Goal: Contribute content: Add original content to the website for others to see

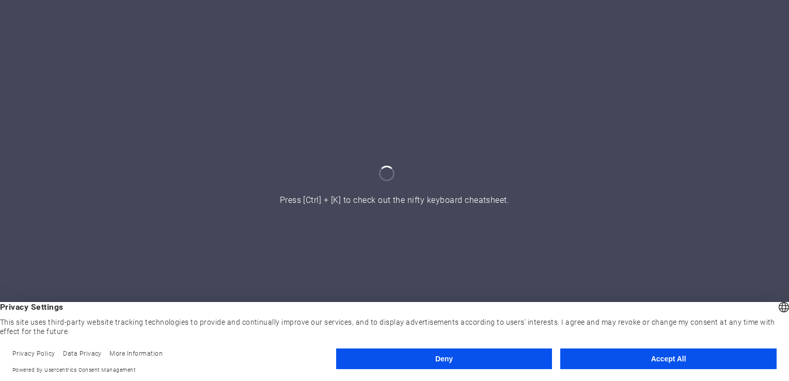
click at [492, 365] on button "Deny" at bounding box center [444, 359] width 216 height 21
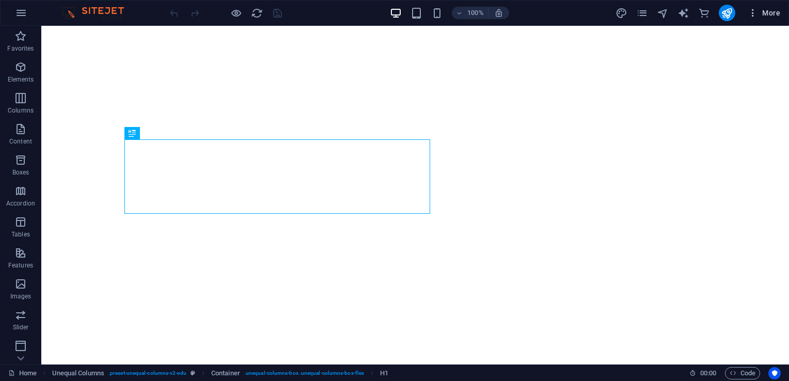
click at [745, 11] on button "More" at bounding box center [764, 13] width 41 height 17
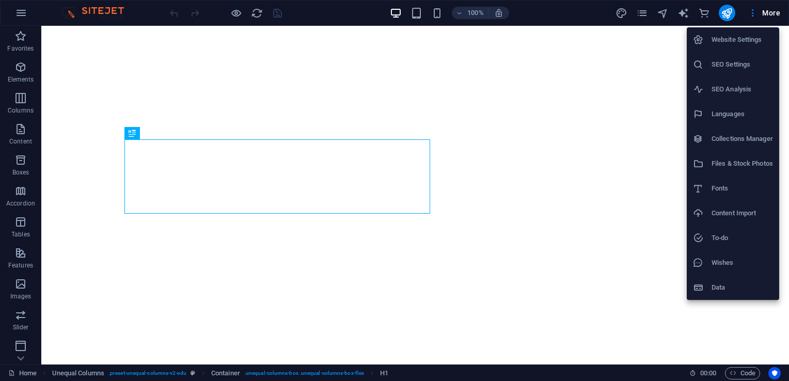
click at [731, 141] on h6 "Collections Manager" at bounding box center [742, 139] width 61 height 12
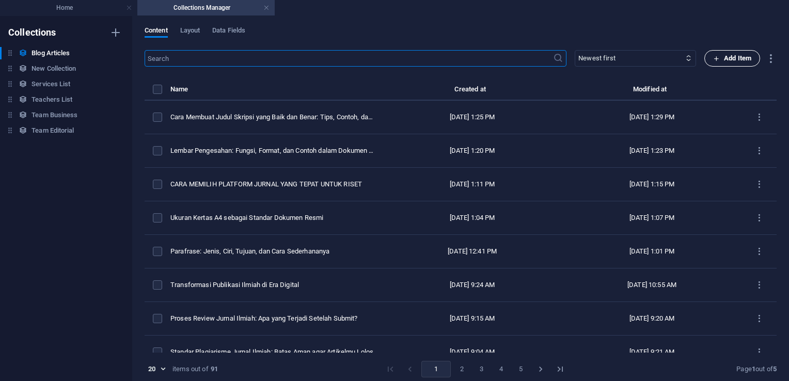
click at [719, 56] on span "Add Item" at bounding box center [732, 58] width 38 height 12
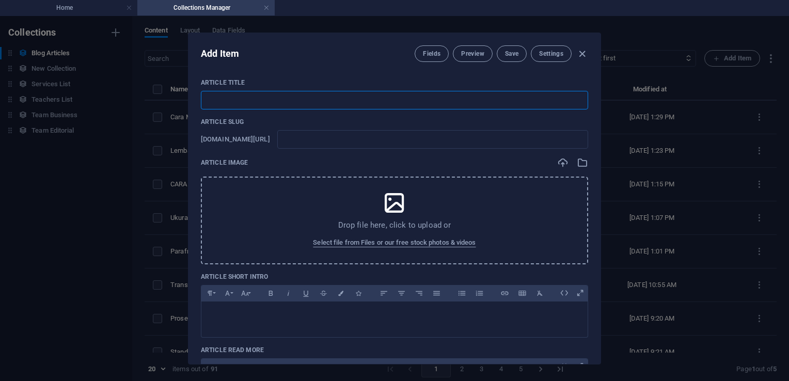
click at [337, 106] on input "text" at bounding box center [394, 100] width 387 height 19
click at [437, 104] on input "text" at bounding box center [394, 100] width 387 height 19
click at [440, 160] on div "Article Image" at bounding box center [394, 162] width 387 height 11
click at [345, 98] on input "text" at bounding box center [394, 100] width 387 height 19
paste input "Dampak Media Sosial terhadap Kesehatan Mental Remaja: Studi Kasus di [GEOGRAPHI…"
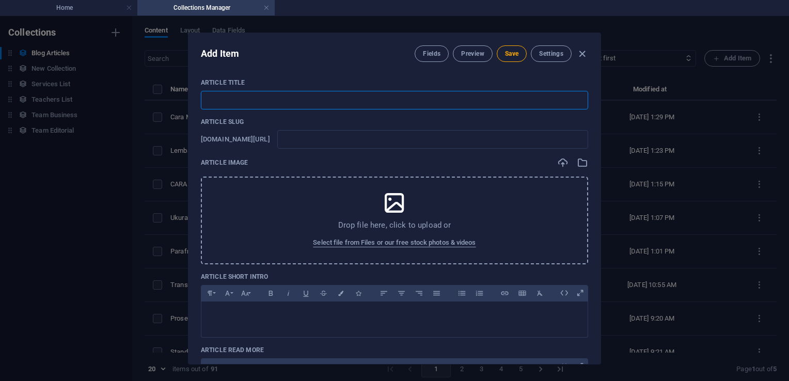
type input "Dampak Media Sosial terhadap Kesehatan Mental Remaja: Studi Kasus di [GEOGRAPHI…"
type input "dampak-media-sosial-terhadap-kesehatan-mental-remaja-studi-kasus-di-[GEOGRAPHIC…"
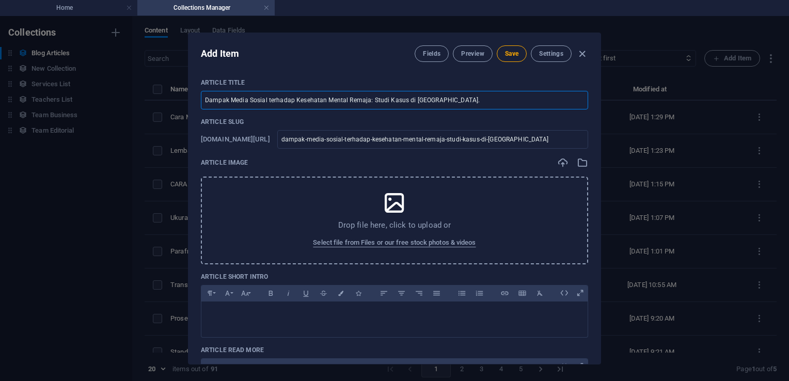
type input "Dampak Media Sosial terhadap Kesehatan Mental Remaja: Studi Kasus di [GEOGRAPHI…"
click at [351, 207] on div "Drop file here, click to upload or Select file from Files or our free stock pho…" at bounding box center [394, 221] width 387 height 88
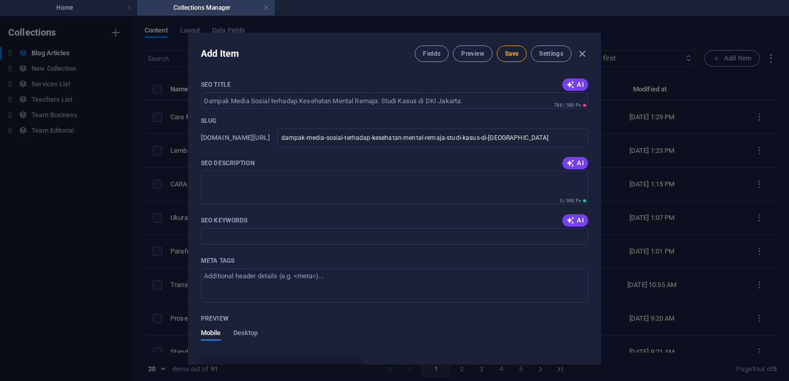
scroll to position [568, 0]
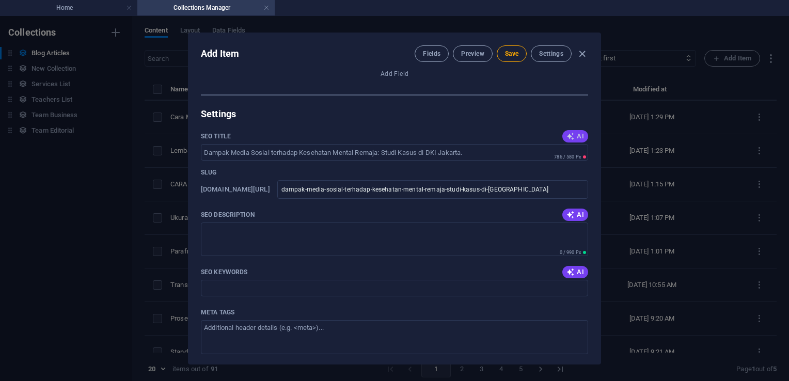
click at [572, 134] on icon "button" at bounding box center [571, 136] width 8 height 8
type input "Dampak Media Sosial pada Remaja"
click at [572, 213] on icon "button" at bounding box center [571, 215] width 8 height 8
type textarea "Discover the impact of social media on youth mental health in [GEOGRAPHIC_DATA]…"
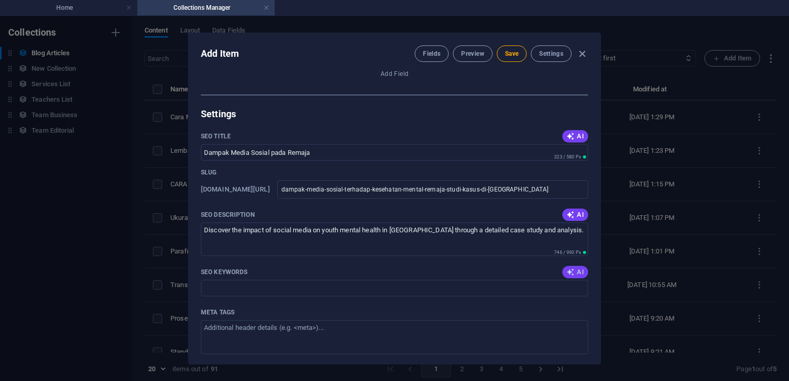
click at [577, 271] on span "AI" at bounding box center [576, 272] width 18 height 8
type input "dampak media sosial, kesehatan mental remaja, studi kasus DKI Jakarta, efek sos…"
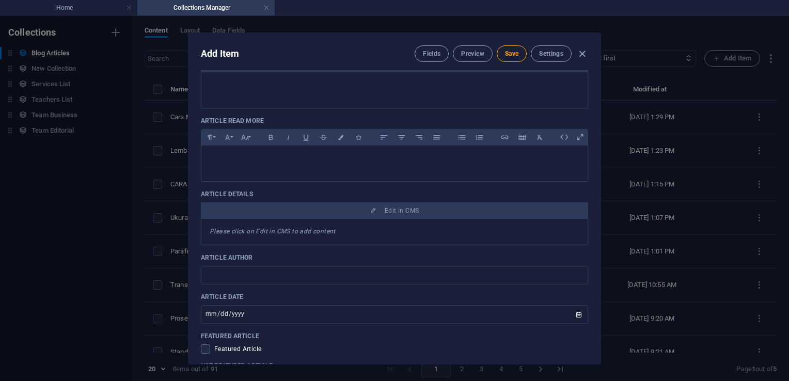
scroll to position [207, 0]
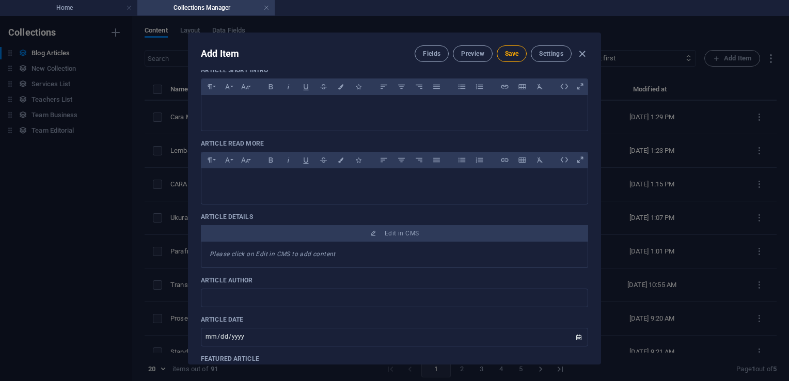
click at [312, 258] on div "Please click on Edit in CMS to add content" at bounding box center [394, 255] width 387 height 26
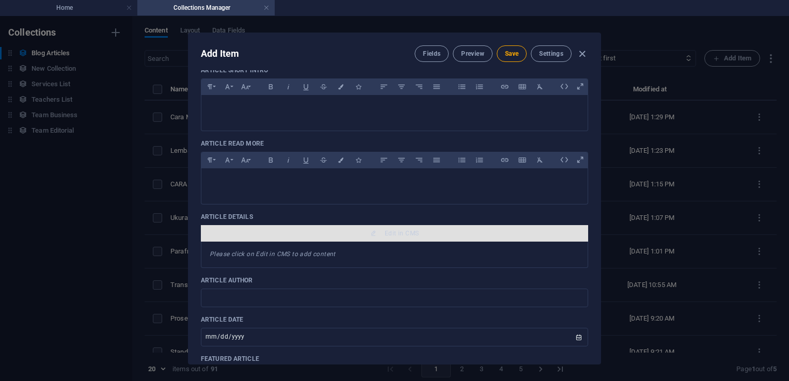
click at [401, 230] on span "Edit in CMS" at bounding box center [402, 233] width 34 height 8
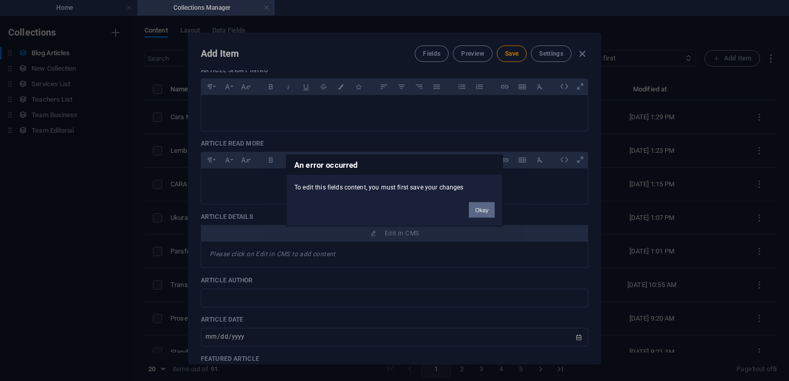
click at [484, 209] on button "Okay" at bounding box center [482, 210] width 26 height 15
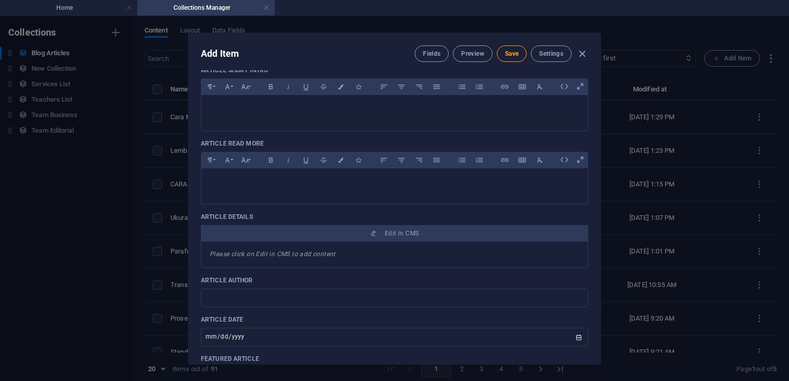
click at [315, 254] on em "Please click on Edit in CMS to add content" at bounding box center [273, 254] width 126 height 7
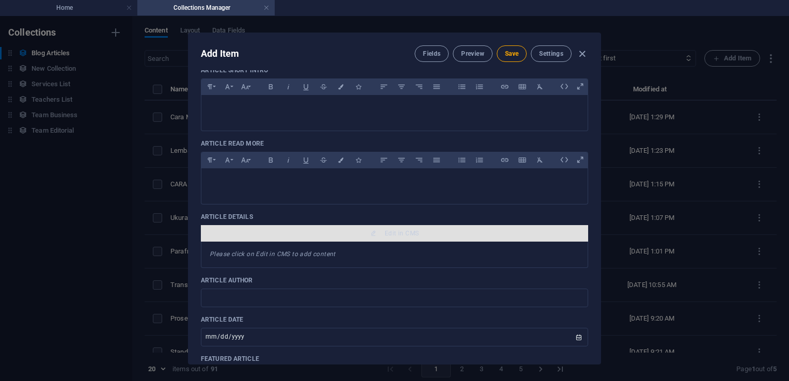
click at [396, 233] on span "Edit in CMS" at bounding box center [402, 233] width 34 height 8
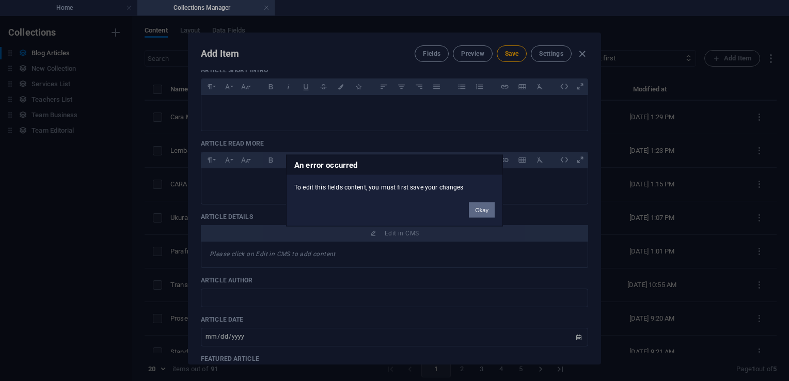
click at [482, 212] on button "Okay" at bounding box center [482, 210] width 26 height 15
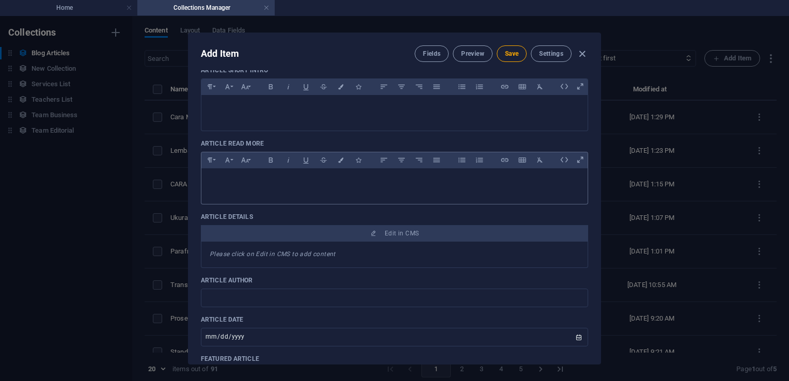
scroll to position [0, 0]
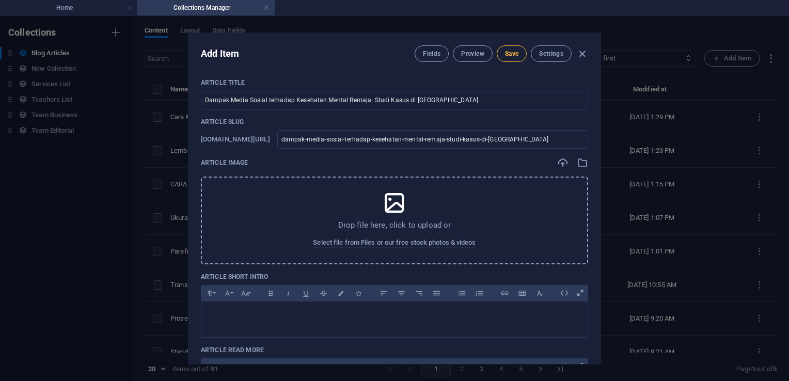
click at [507, 55] on span "Save" at bounding box center [511, 54] width 13 height 8
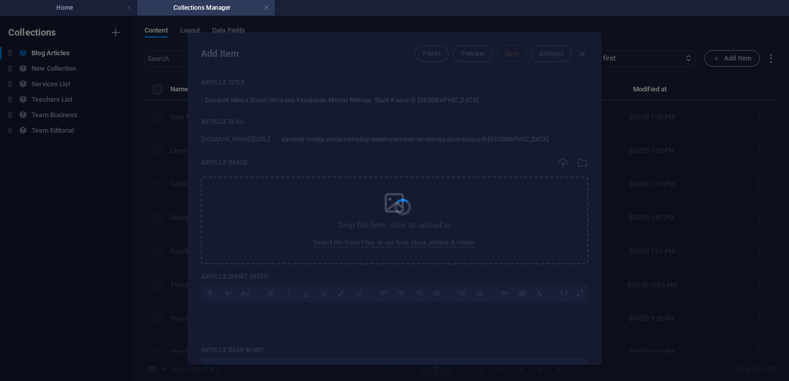
type input "dampak-media-sosial-terhadap-kesehatan-mental-remaja-studi-kasus-di-[GEOGRAPHIC…"
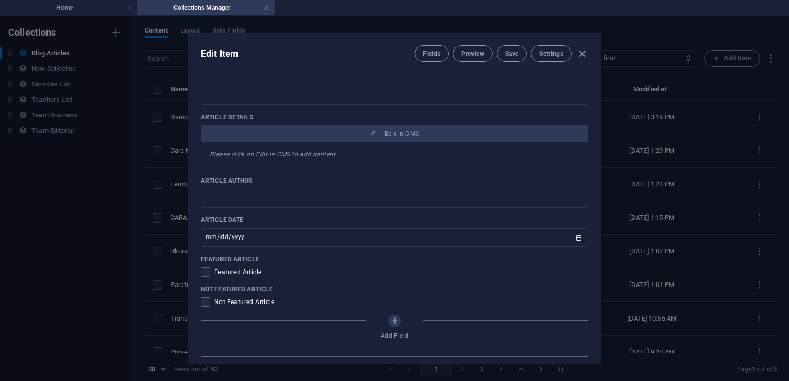
scroll to position [258, 0]
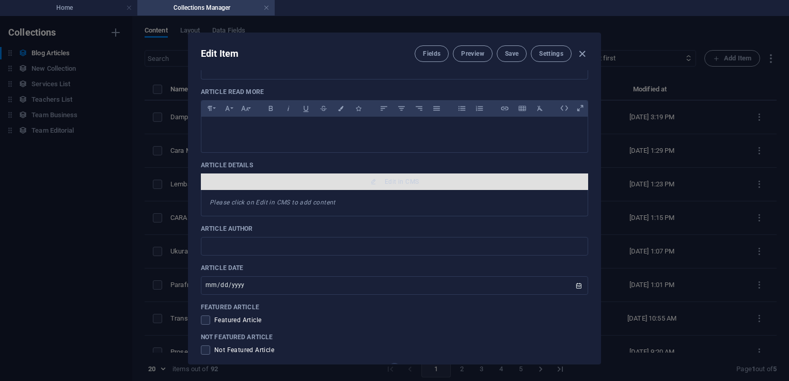
click at [403, 178] on span "Edit in CMS" at bounding box center [402, 182] width 34 height 8
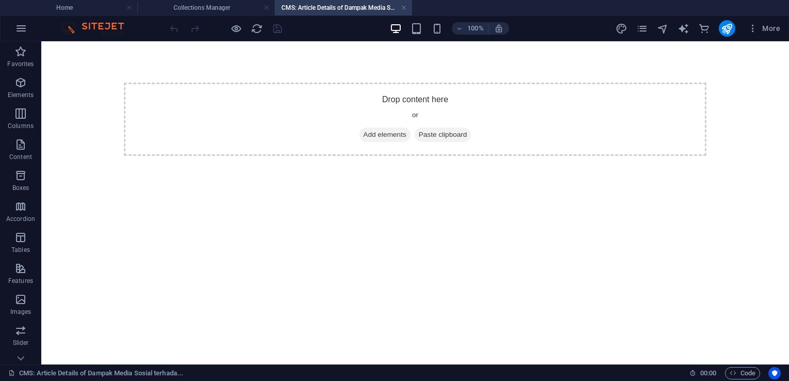
scroll to position [0, 0]
click at [398, 104] on div "Drop content here or Add elements Paste clipboard" at bounding box center [415, 119] width 583 height 73
drag, startPoint x: 391, startPoint y: 102, endPoint x: 441, endPoint y: 123, distance: 55.1
click at [391, 102] on div "Drop content here or Add elements Paste clipboard" at bounding box center [415, 119] width 583 height 73
click at [405, 77] on div "+ Add section" at bounding box center [415, 83] width 57 height 18
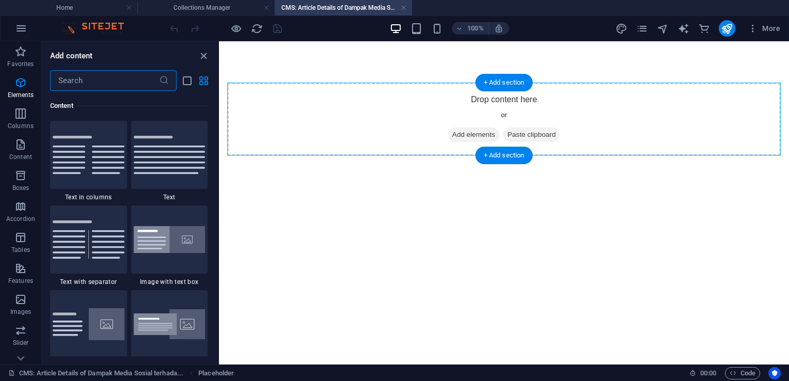
scroll to position [1808, 0]
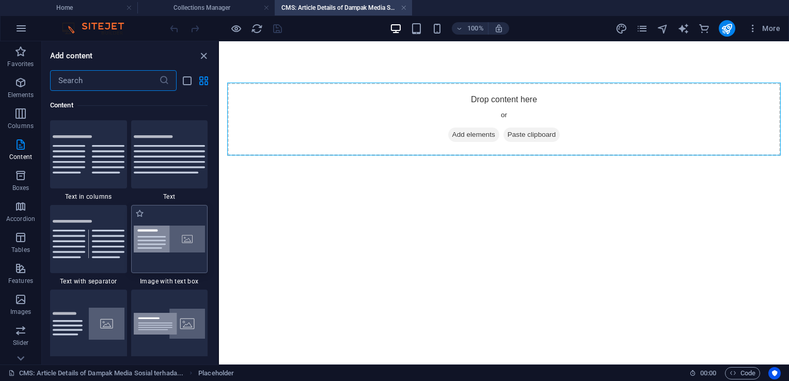
click at [155, 231] on img at bounding box center [170, 239] width 72 height 27
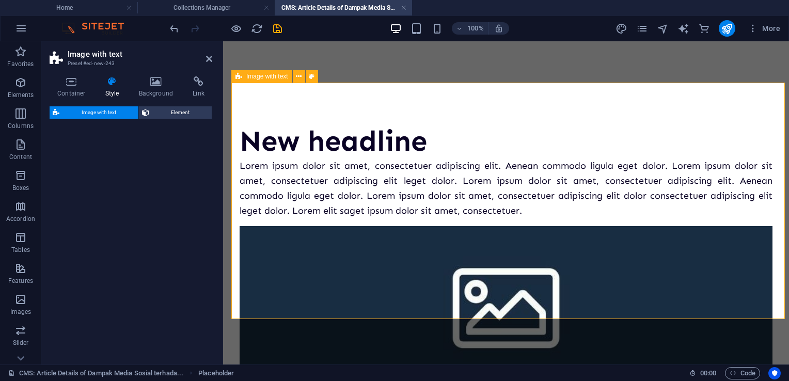
select select "rem"
select select "px"
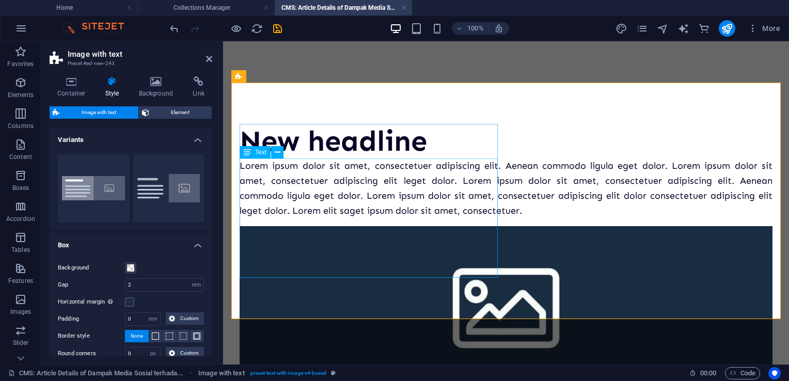
click at [331, 213] on div "Lorem ipsum dolor sit amet, consectetuer adipiscing elit. Aenean commodo ligula…" at bounding box center [506, 188] width 533 height 59
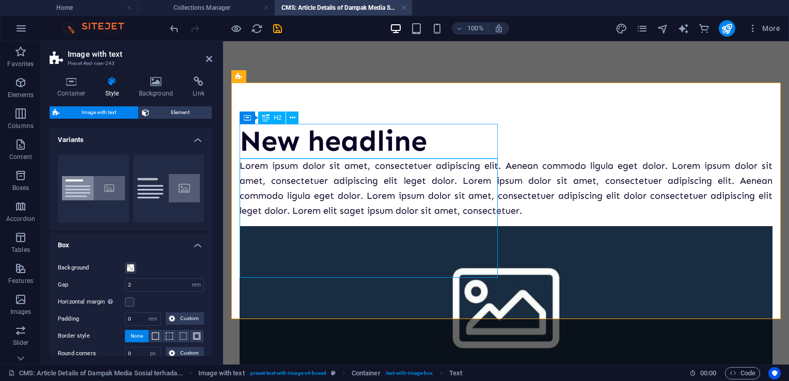
click at [343, 138] on div "New headline" at bounding box center [506, 141] width 533 height 35
click at [325, 198] on div "Lorem ipsum dolor sit amet, consectetuer adipiscing elit. Aenean commodo ligula…" at bounding box center [506, 188] width 533 height 59
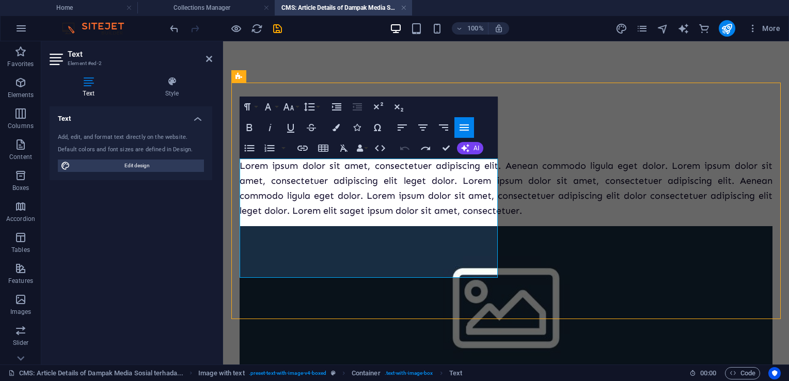
click at [376, 71] on div "New headline Lorem ipsum dolor sit amet, consectetuer adipiscing elit. Aenean c…" at bounding box center [506, 288] width 566 height 495
click at [211, 57] on icon at bounding box center [209, 59] width 6 height 8
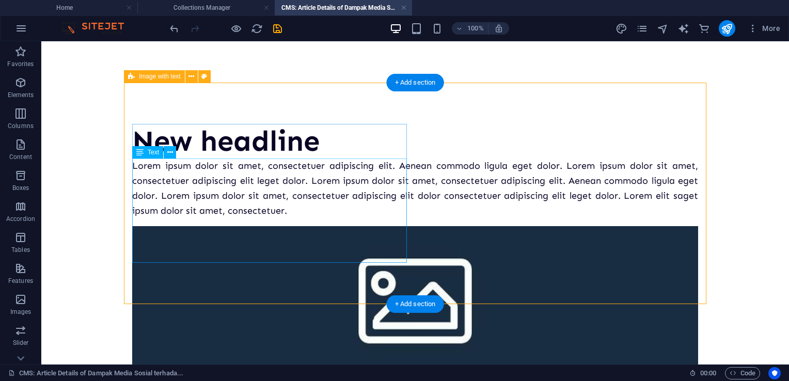
click at [316, 199] on div "Lorem ipsum dolor sit amet, consectetuer adipiscing elit. Aenean commodo ligula…" at bounding box center [415, 188] width 566 height 59
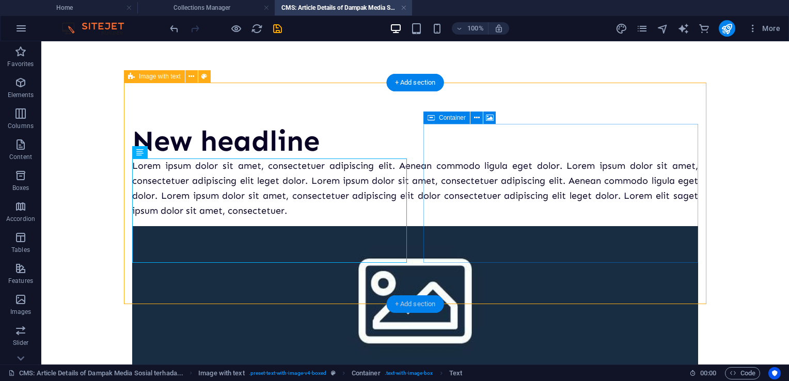
click at [417, 304] on div "+ Add section" at bounding box center [415, 304] width 57 height 18
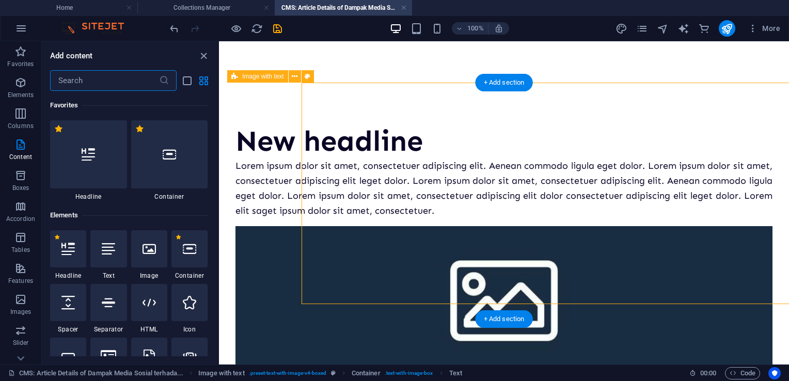
click at [303, 205] on div "Lorem ipsum dolor sit amet, consectetuer adipiscing elit. Aenean commodo ligula…" at bounding box center [504, 188] width 537 height 59
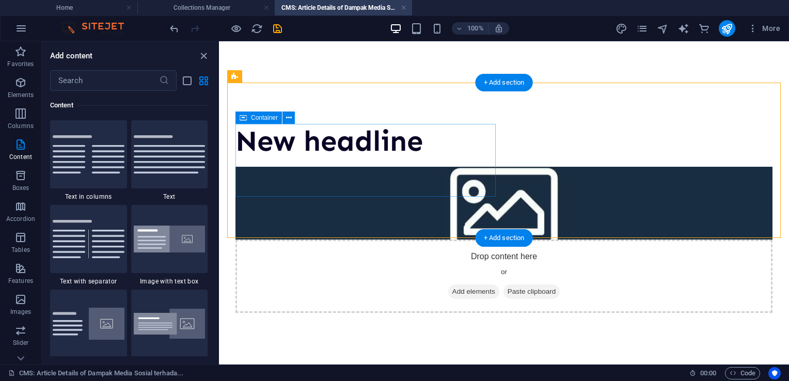
click at [396, 159] on div "New headline" at bounding box center [504, 141] width 537 height 35
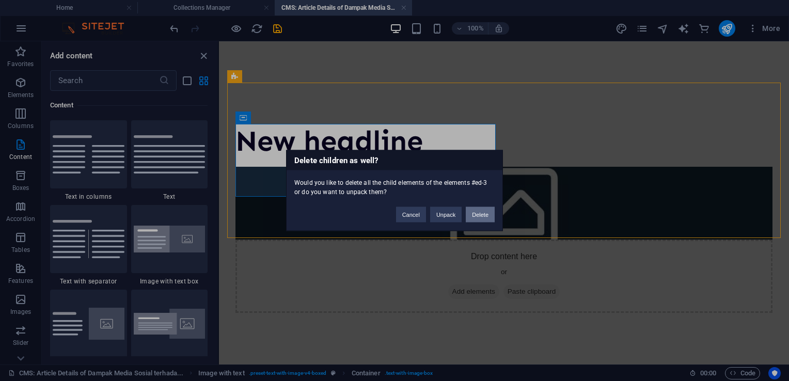
click at [482, 212] on button "Delete" at bounding box center [480, 214] width 29 height 15
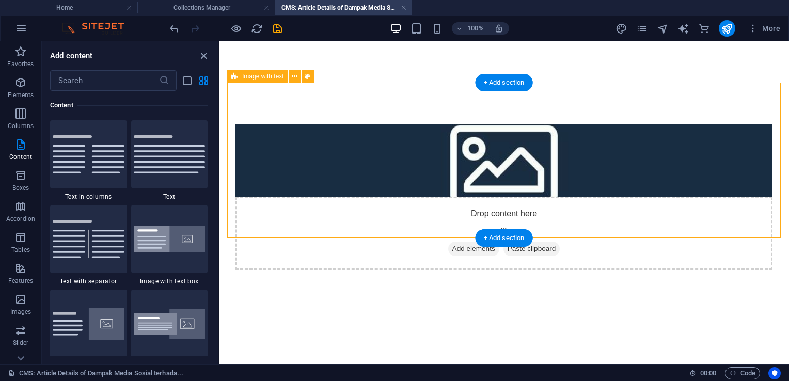
click at [399, 228] on div "Drop content here or Add elements Paste clipboard" at bounding box center [504, 197] width 554 height 229
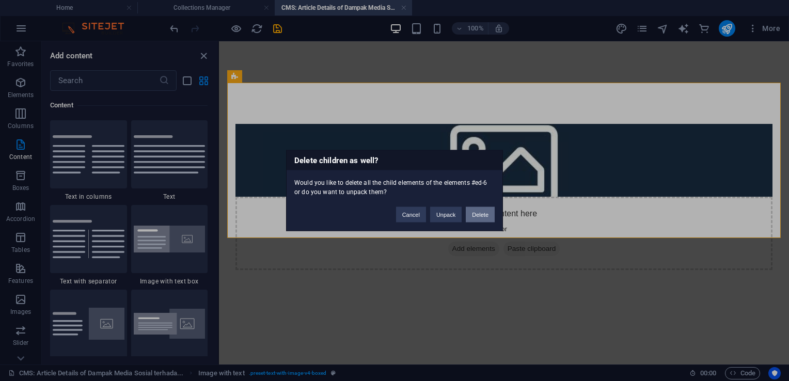
click at [484, 215] on button "Delete" at bounding box center [480, 214] width 29 height 15
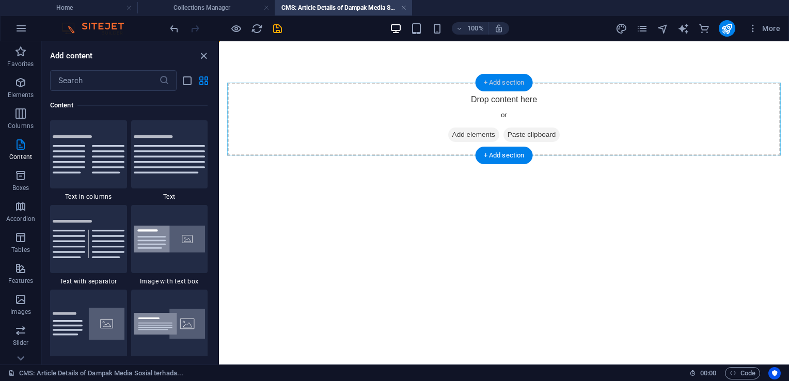
click at [501, 87] on div "+ Add section" at bounding box center [504, 83] width 57 height 18
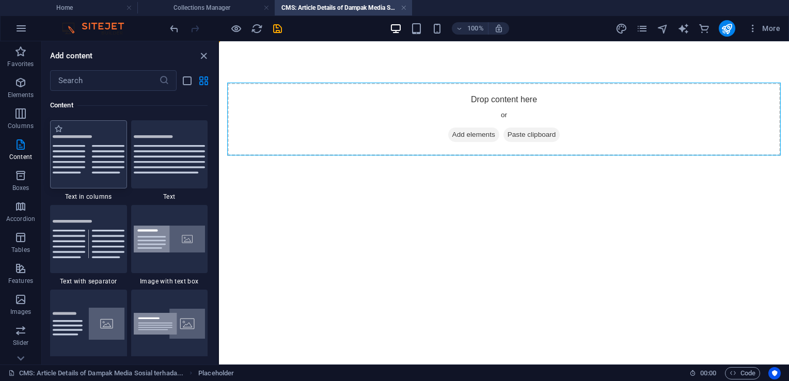
click at [101, 173] on img at bounding box center [89, 154] width 72 height 38
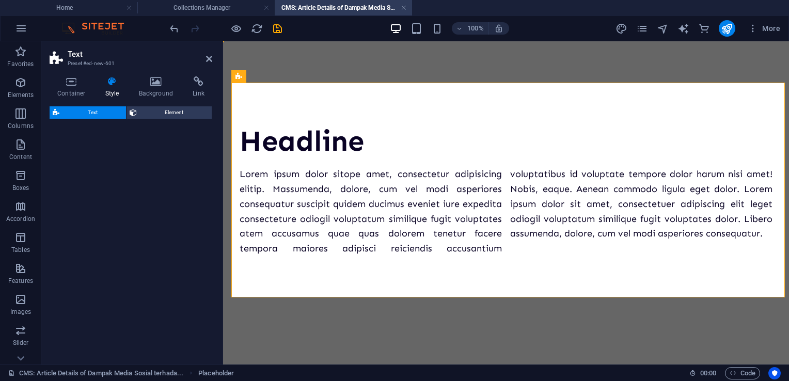
select select "rem"
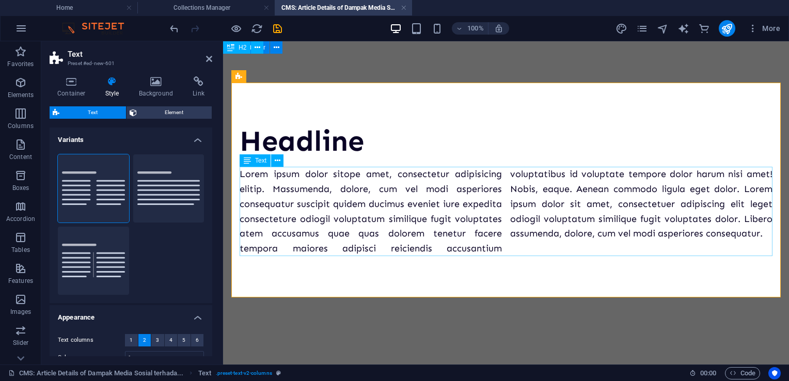
click at [395, 201] on div "Lorem ipsum dolor sitope amet, consectetur adipisicing elitip. Massumenda, dolo…" at bounding box center [506, 211] width 533 height 89
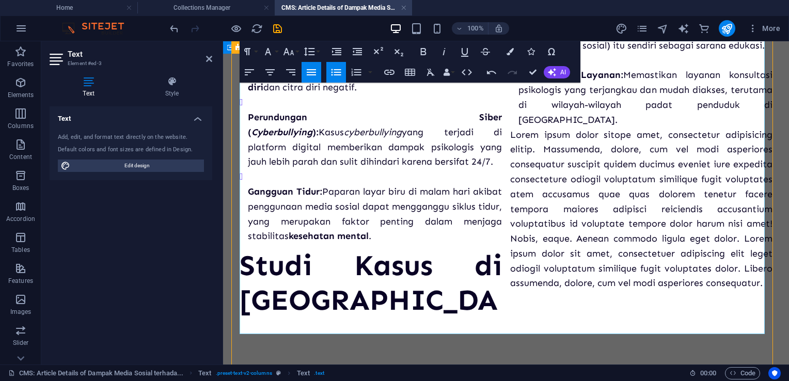
scroll to position [1204, 0]
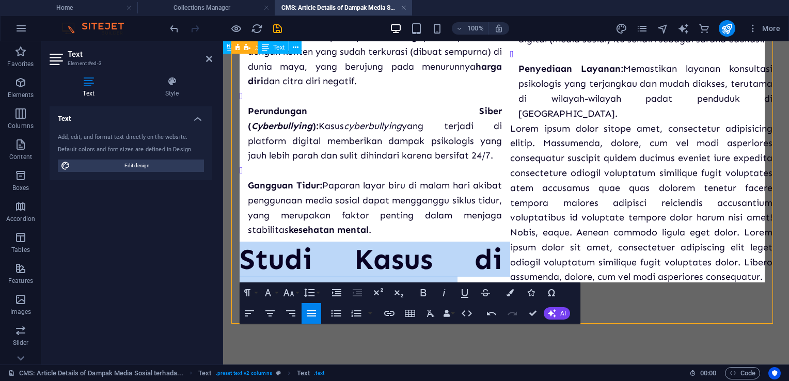
drag, startPoint x: 244, startPoint y: 203, endPoint x: 502, endPoint y: 247, distance: 261.6
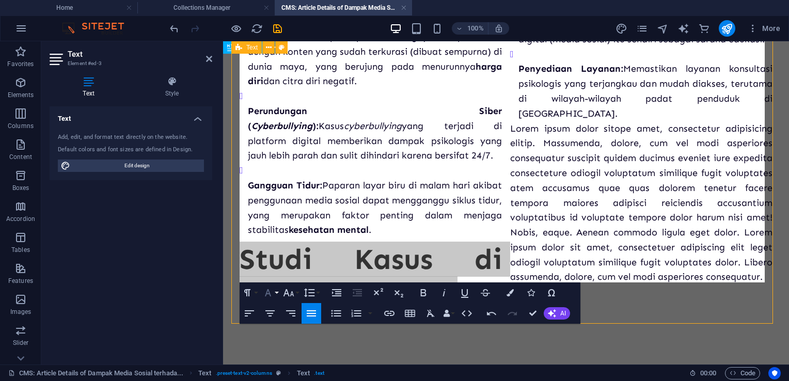
click at [275, 292] on button "Font Family" at bounding box center [270, 293] width 20 height 21
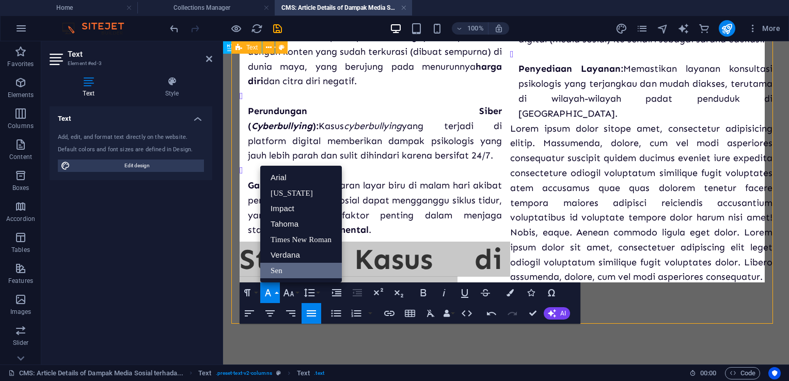
scroll to position [0, 0]
click at [275, 292] on button "Font Family" at bounding box center [270, 293] width 20 height 21
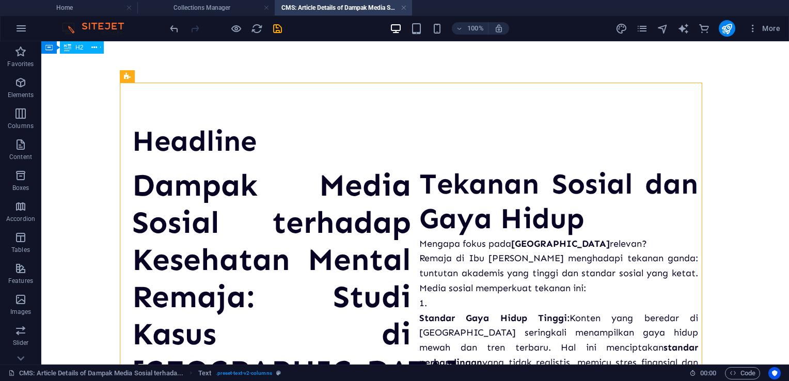
click at [208, 140] on div "Headline" at bounding box center [415, 141] width 566 height 35
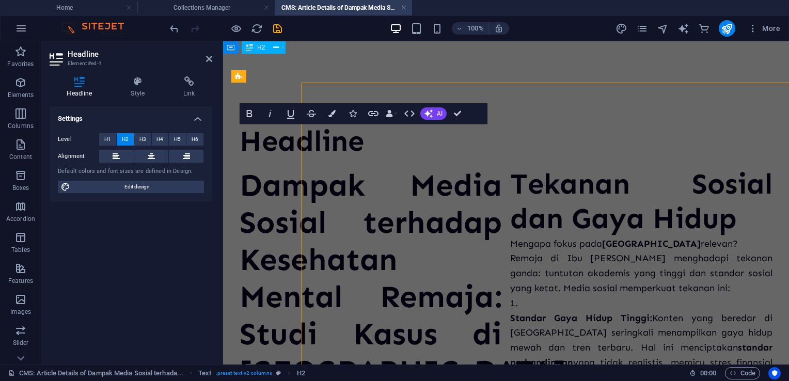
click at [208, 140] on div "Level H1 H2 H3 H4 H5 H6 Alignment Default colors and font sizes are defined in …" at bounding box center [131, 163] width 163 height 77
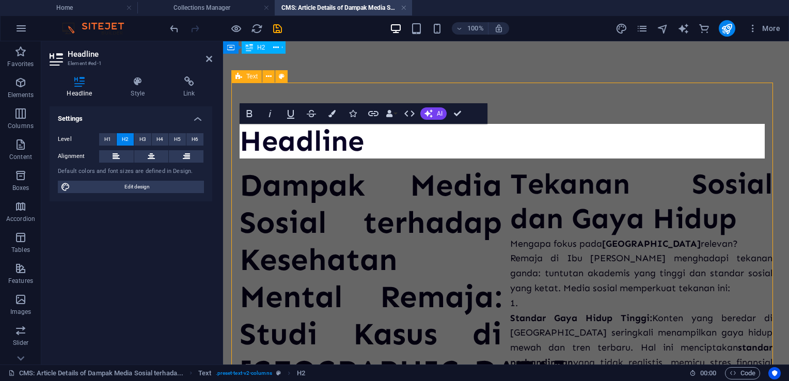
click at [429, 161] on div at bounding box center [506, 163] width 533 height 8
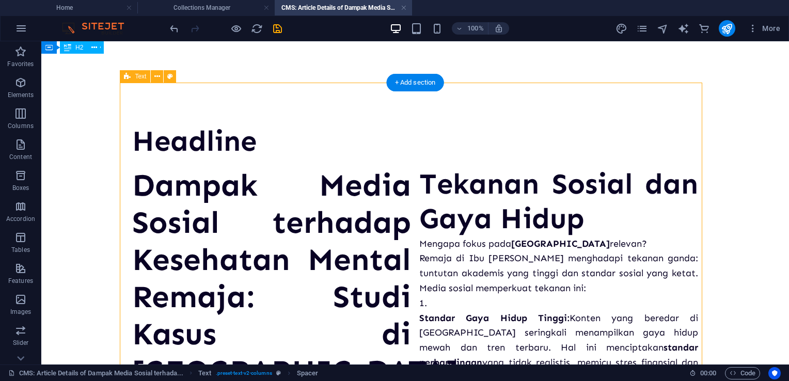
click at [244, 146] on div "Headline" at bounding box center [415, 141] width 566 height 35
click at [208, 135] on div "Headline" at bounding box center [415, 141] width 566 height 35
click at [254, 142] on div "Headline" at bounding box center [415, 141] width 566 height 35
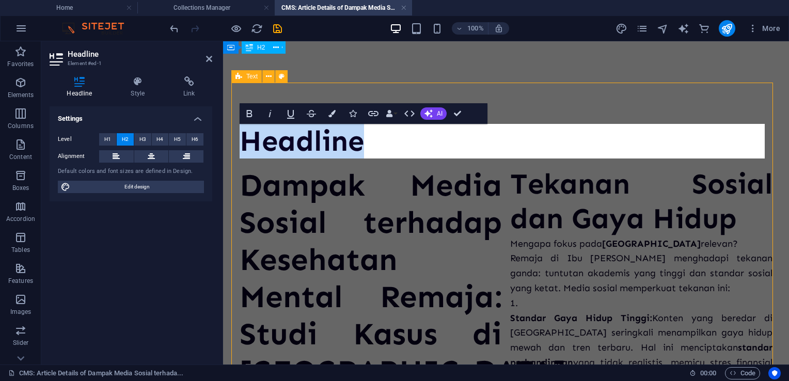
click at [555, 144] on h2 "Headline" at bounding box center [506, 141] width 533 height 35
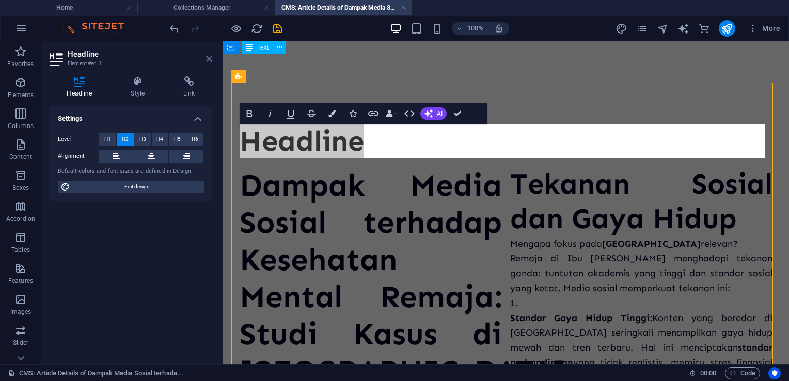
click at [207, 61] on icon at bounding box center [209, 59] width 6 height 8
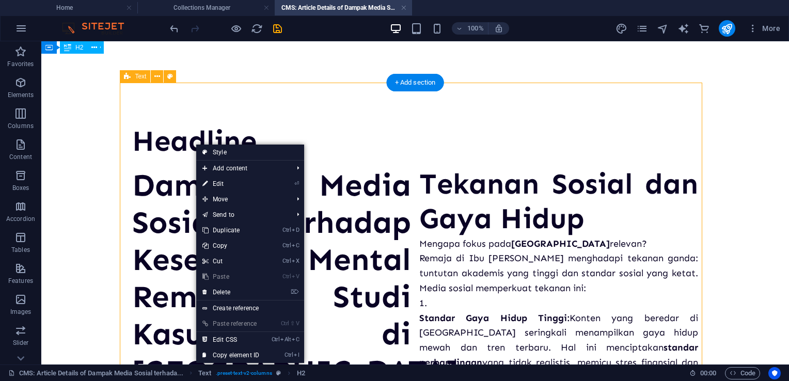
click at [175, 148] on div "Headline" at bounding box center [415, 141] width 566 height 35
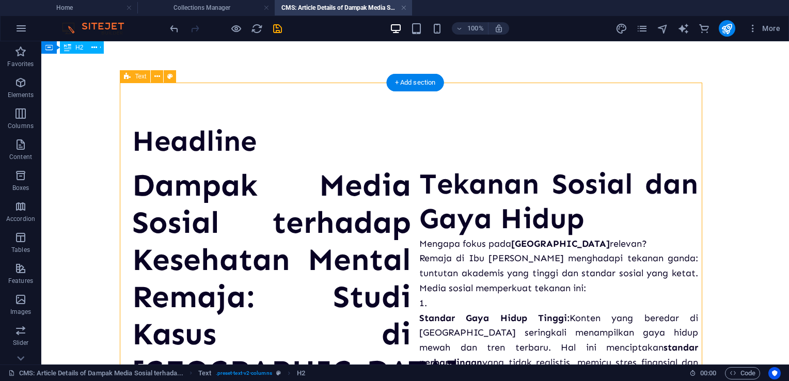
click at [234, 146] on div "Headline" at bounding box center [415, 141] width 566 height 35
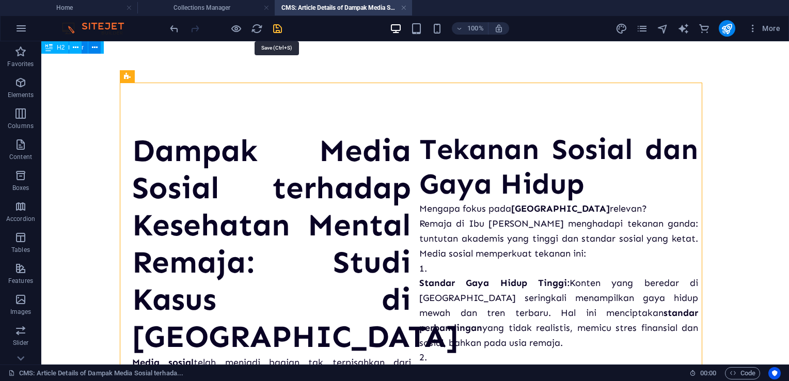
click at [279, 26] on icon "save" at bounding box center [278, 29] width 12 height 12
drag, startPoint x: 212, startPoint y: 5, endPoint x: 229, endPoint y: 8, distance: 17.3
click at [212, 5] on h4 "Collections Manager" at bounding box center [205, 7] width 137 height 11
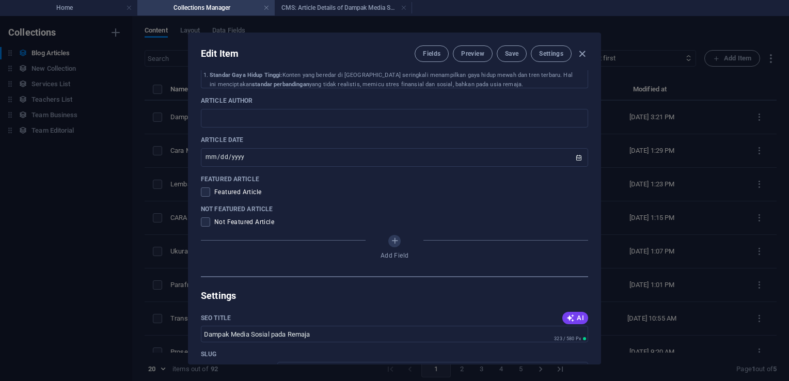
scroll to position [413, 0]
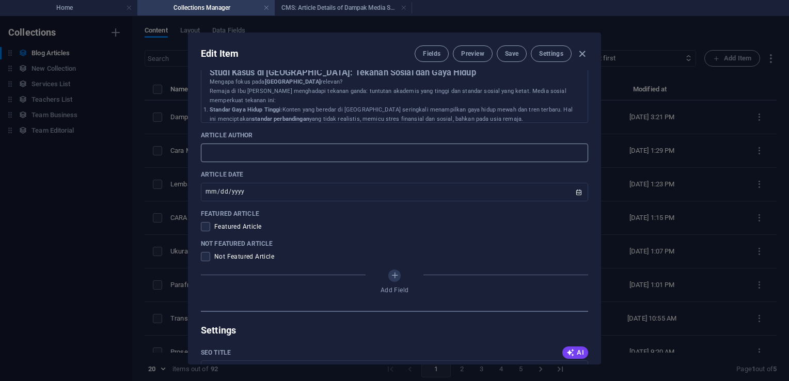
click at [263, 157] on input "text" at bounding box center [394, 153] width 387 height 19
click at [511, 55] on span "Save" at bounding box center [511, 54] width 13 height 8
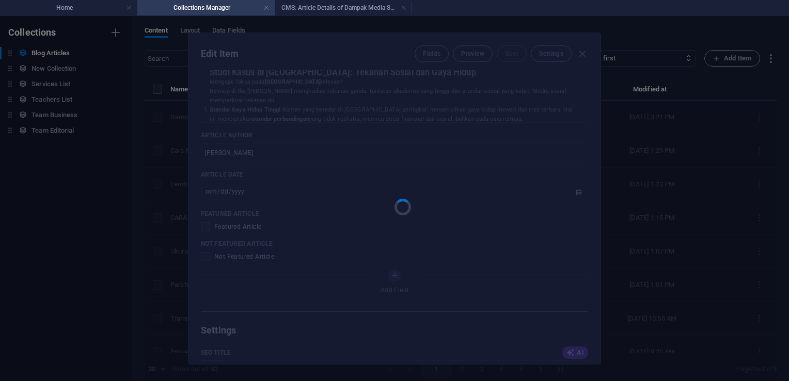
type input "[PERSON_NAME]"
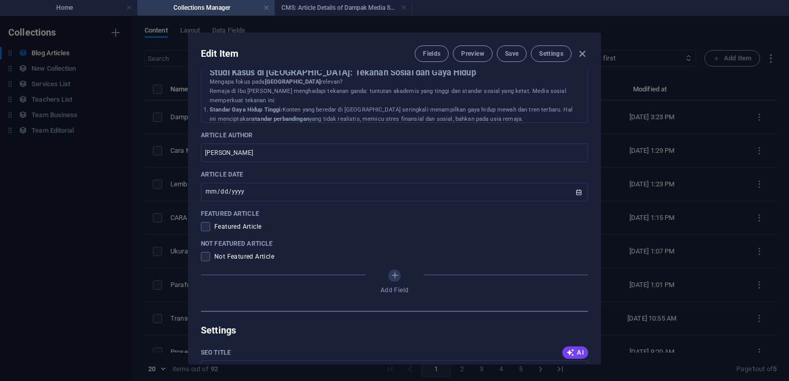
click at [672, 154] on div "Edit Item Fields Preview Save Settings Article Title Dampak Media Sosial terhad…" at bounding box center [394, 198] width 789 height 365
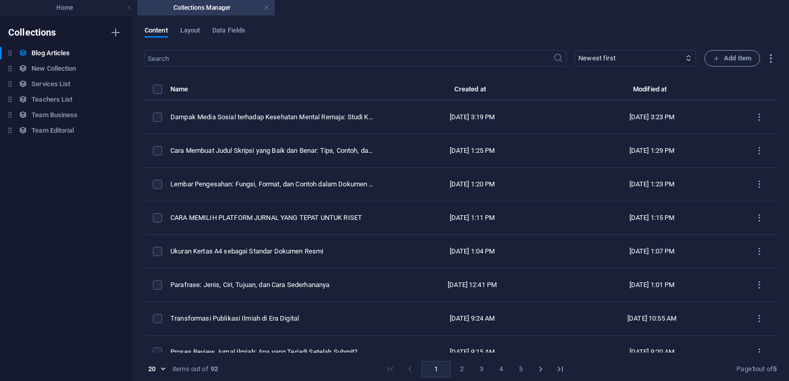
type input "dampak-media-sosial-terhadap-kesehatan-mental-remaja-studi-kasus-di-[GEOGRAPHIC…"
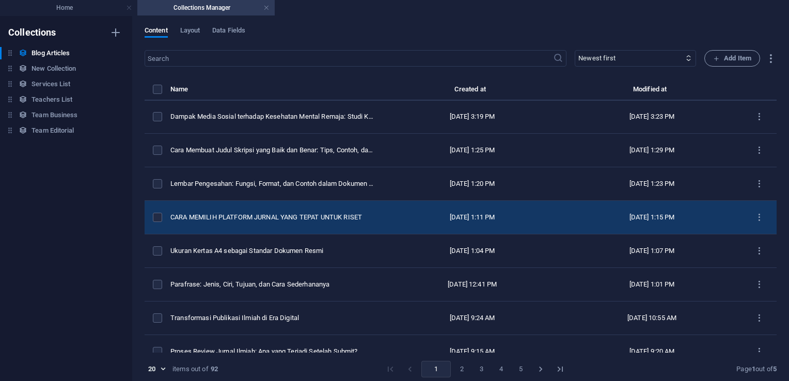
scroll to position [0, 0]
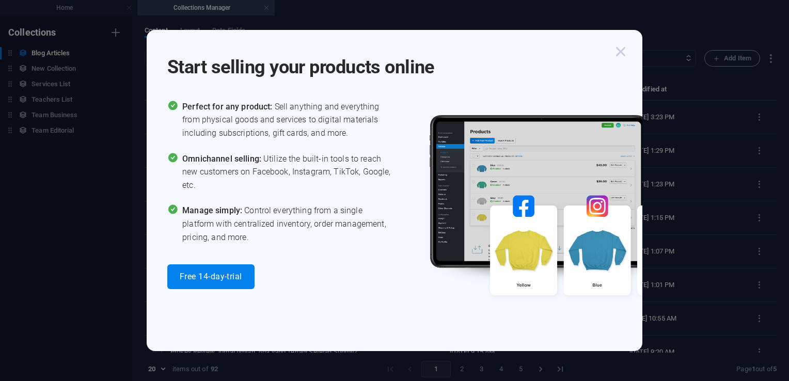
click at [623, 52] on icon "button" at bounding box center [621, 51] width 19 height 19
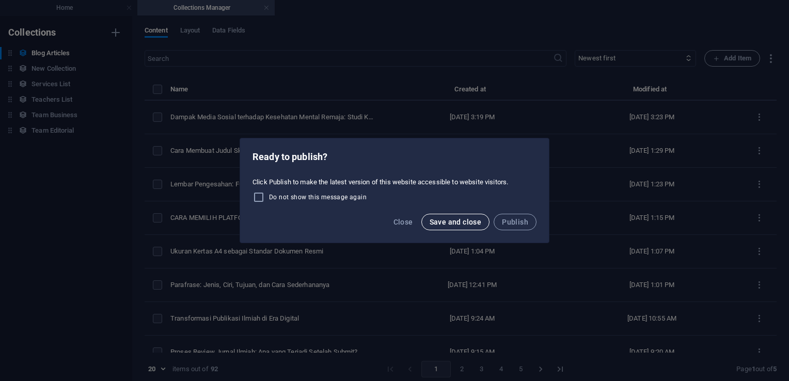
click at [450, 221] on span "Save and close" at bounding box center [456, 222] width 52 height 8
